Goal: Obtain resource: Download file/media

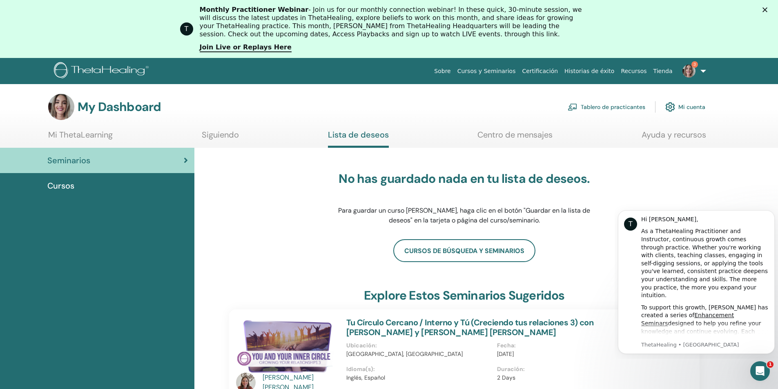
click at [691, 67] on img at bounding box center [688, 71] width 13 height 13
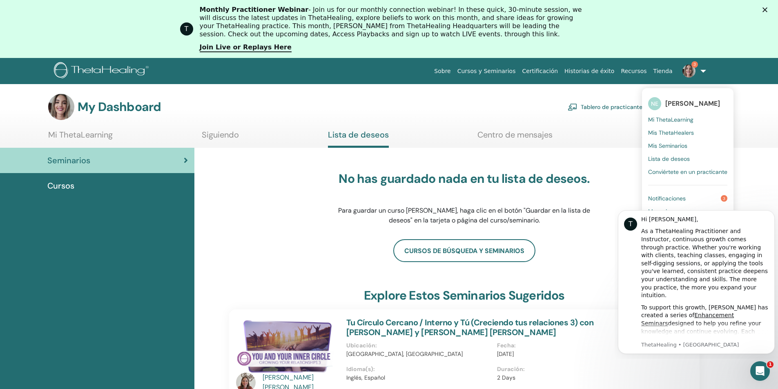
click at [669, 196] on span "Notificaciones" at bounding box center [667, 198] width 38 height 7
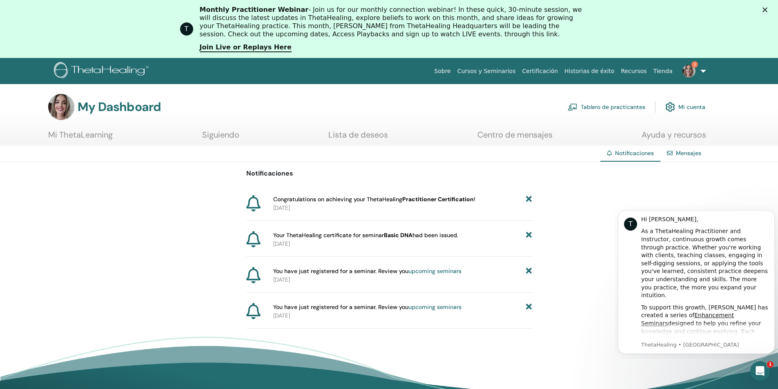
click at [495, 137] on link "Centro de mensajes" at bounding box center [514, 138] width 75 height 16
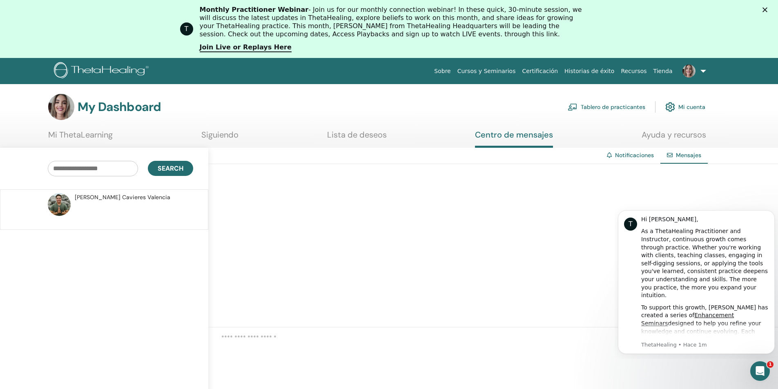
click at [484, 210] on div at bounding box center [493, 245] width 570 height 163
click at [561, 69] on link "Certificación" at bounding box center [540, 71] width 42 height 15
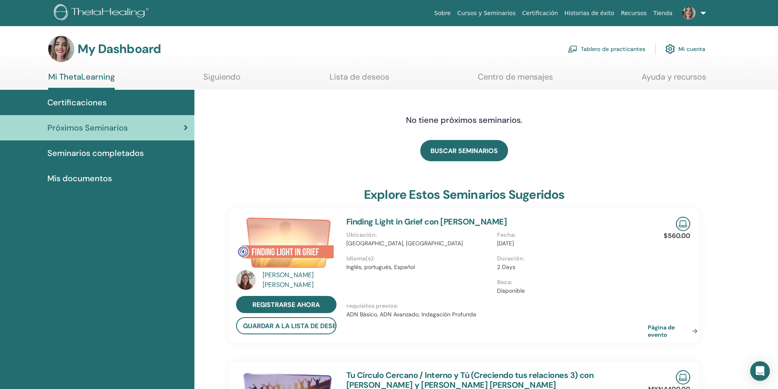
click at [96, 154] on span "Seminarios completados" at bounding box center [95, 153] width 96 height 12
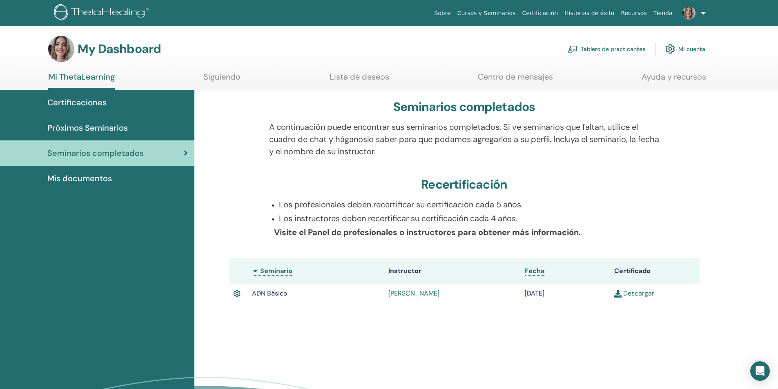
click at [628, 292] on link "Descargar" at bounding box center [634, 293] width 40 height 9
click at [687, 14] on img at bounding box center [688, 13] width 13 height 13
